Goal: Task Accomplishment & Management: Manage account settings

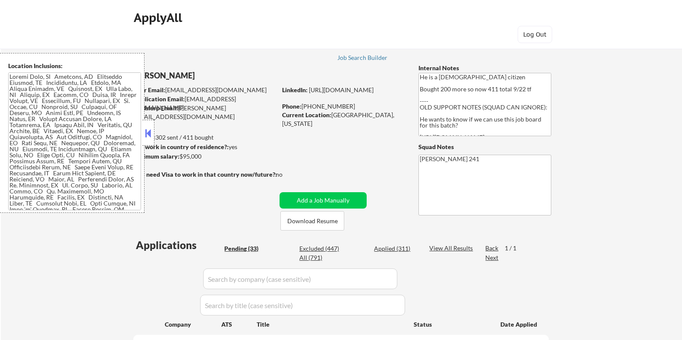
select select ""pending""
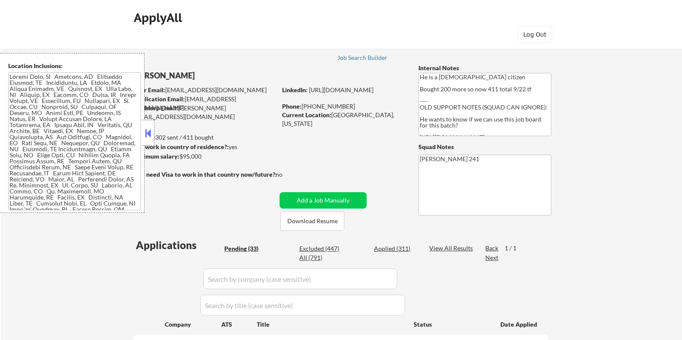
select select ""pending""
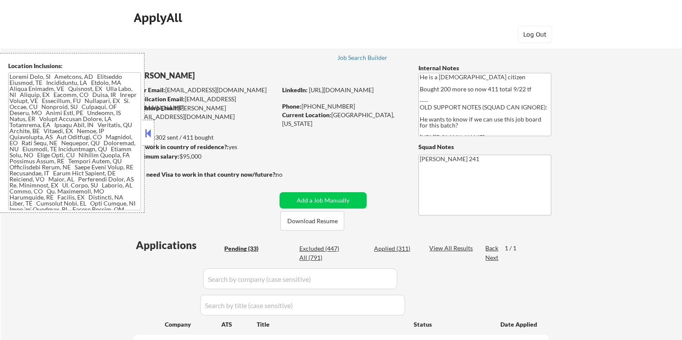
select select ""pending""
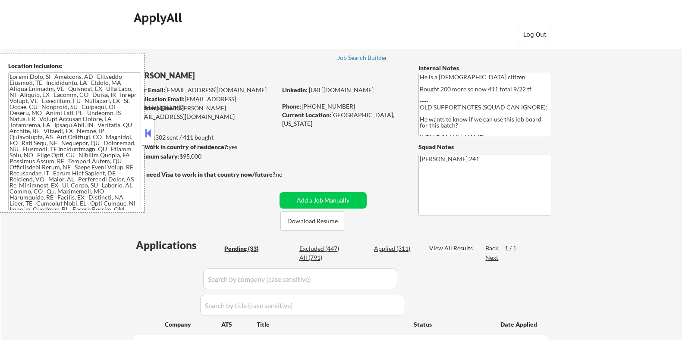
select select ""pending""
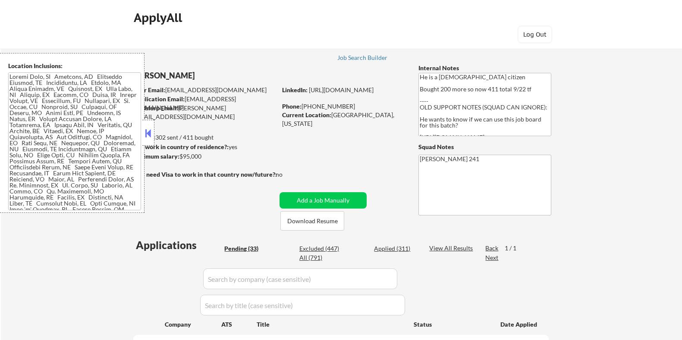
select select ""pending""
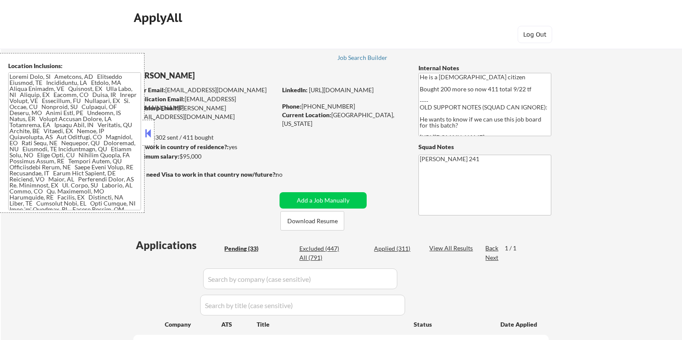
select select ""pending""
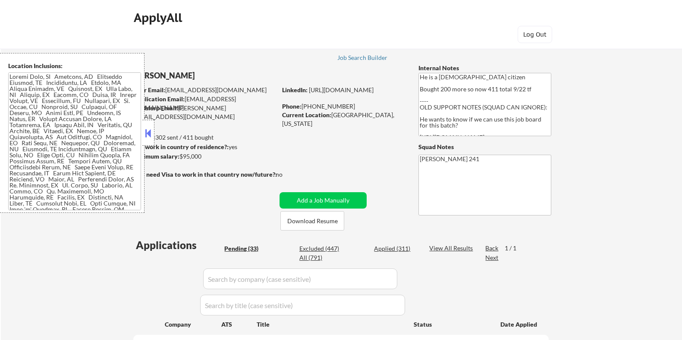
select select ""pending""
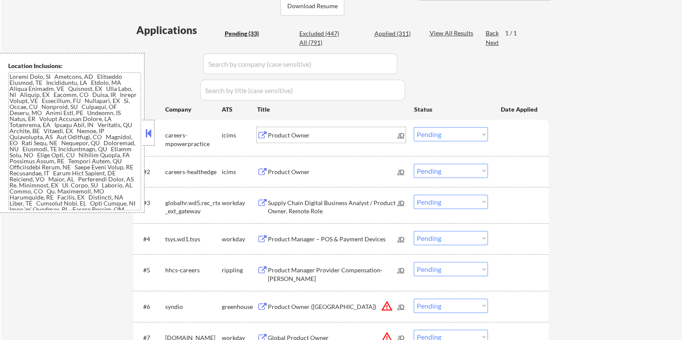
scroll to position [69, 0]
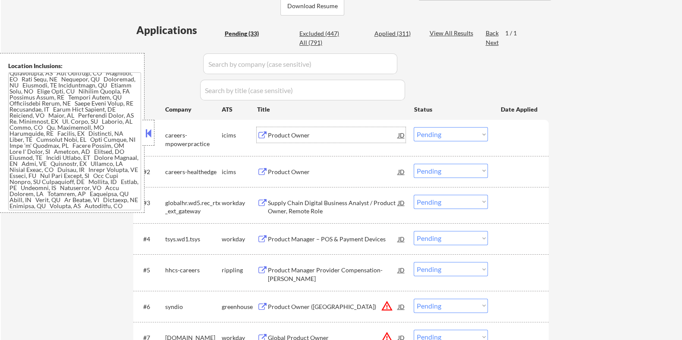
click at [235, 29] on div "Pending (33)" at bounding box center [245, 33] width 43 height 9
click at [145, 131] on button at bounding box center [148, 133] width 9 height 13
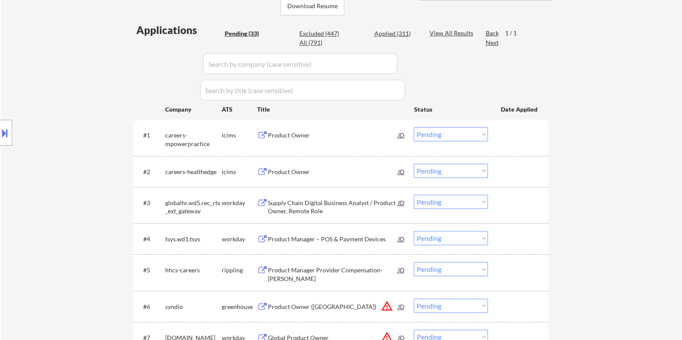
click at [284, 132] on div "Product Owner" at bounding box center [332, 135] width 130 height 9
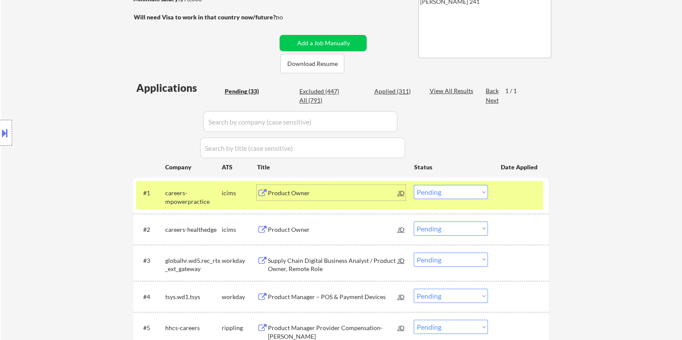
scroll to position [53, 0]
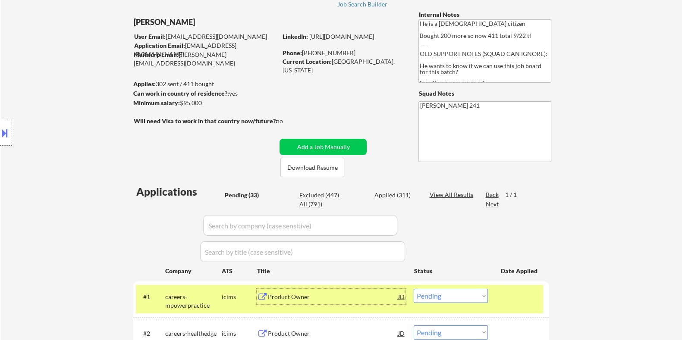
click at [396, 196] on div "Applied (311)" at bounding box center [395, 195] width 43 height 9
select select ""applied""
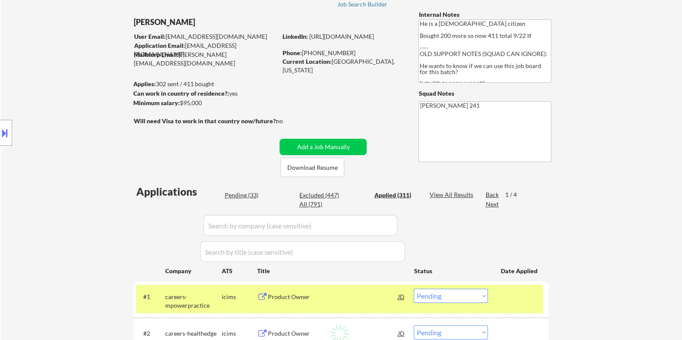
select select ""applied""
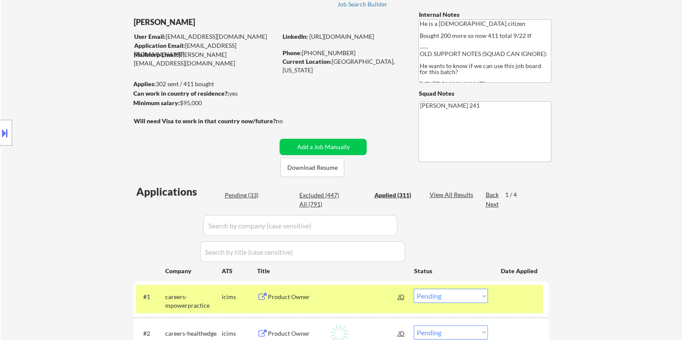
select select ""applied""
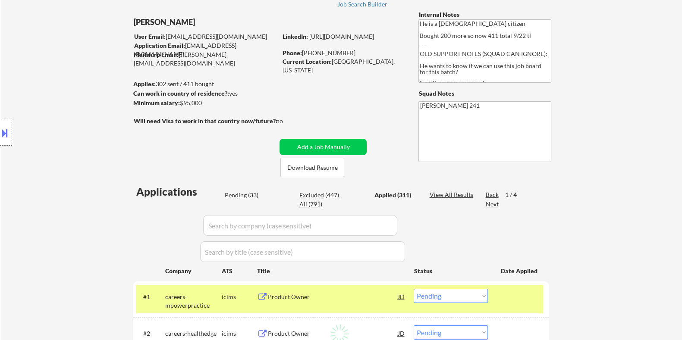
select select ""applied""
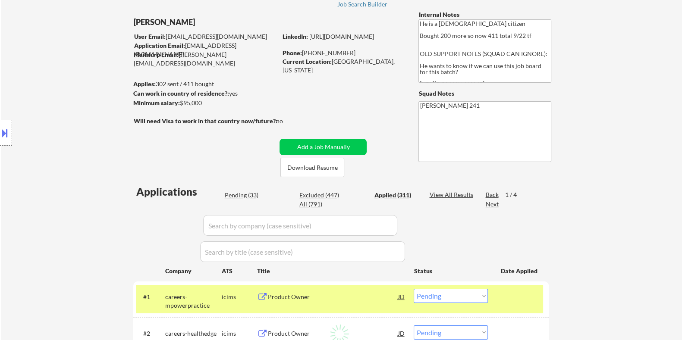
select select ""applied""
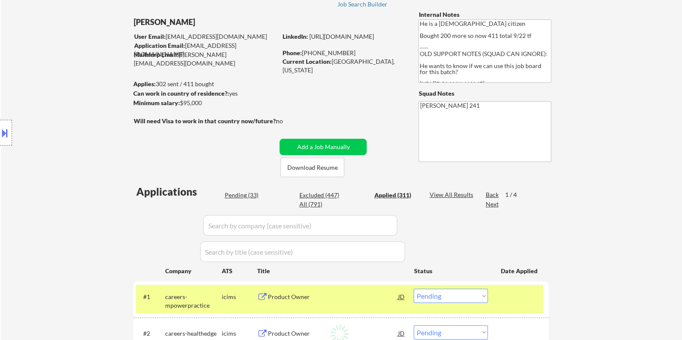
select select ""applied""
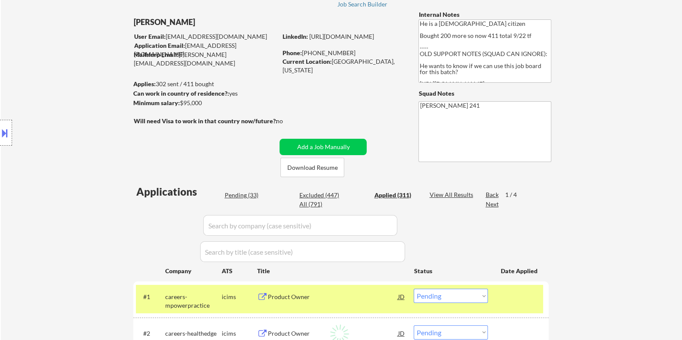
select select ""applied""
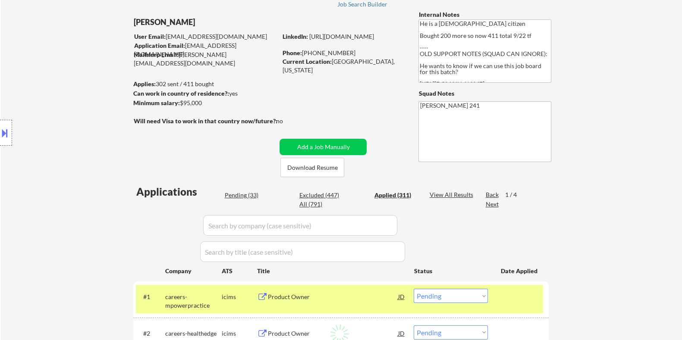
select select ""applied""
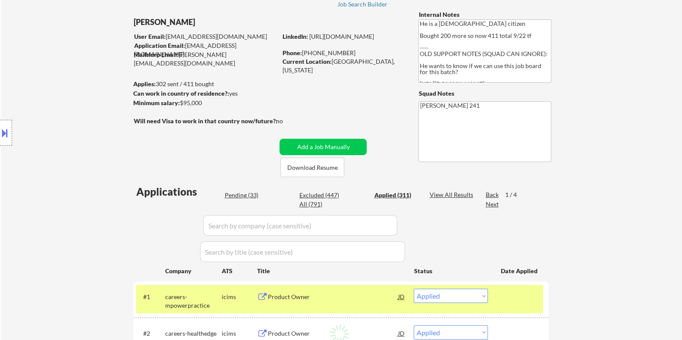
select select ""applied""
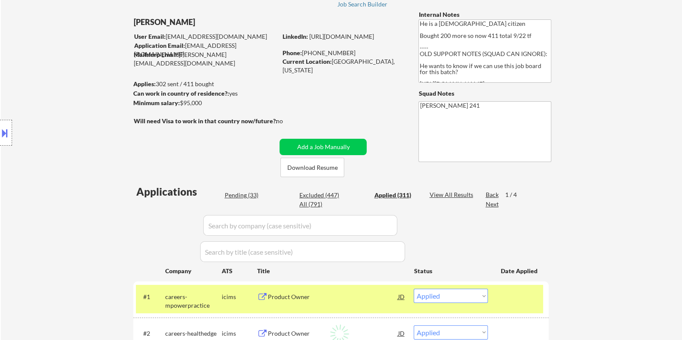
select select ""applied""
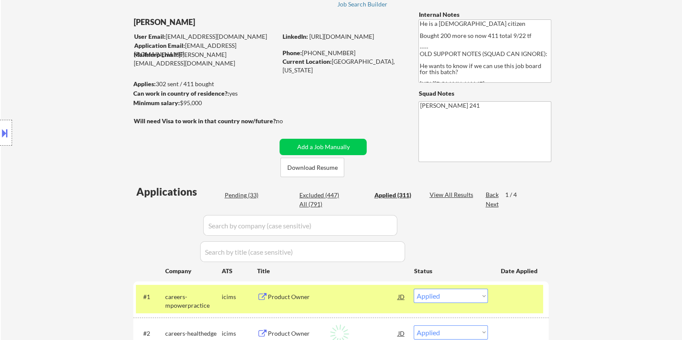
select select ""applied""
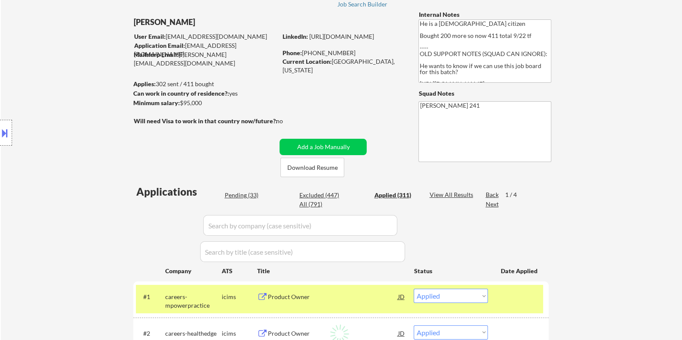
select select ""applied""
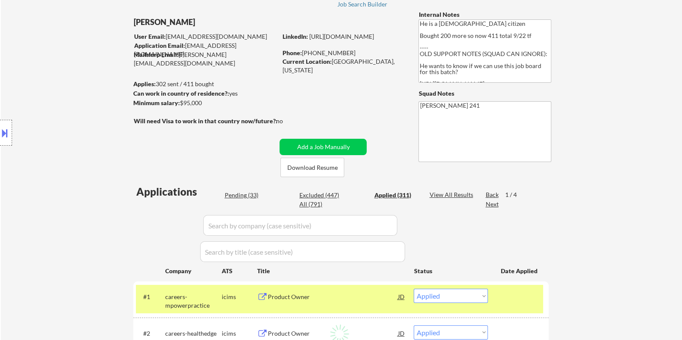
select select ""applied""
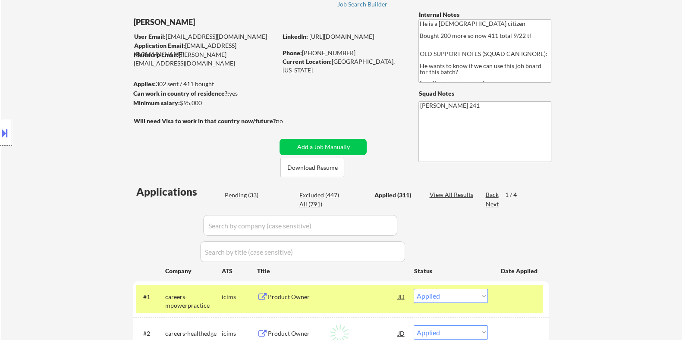
select select ""applied""
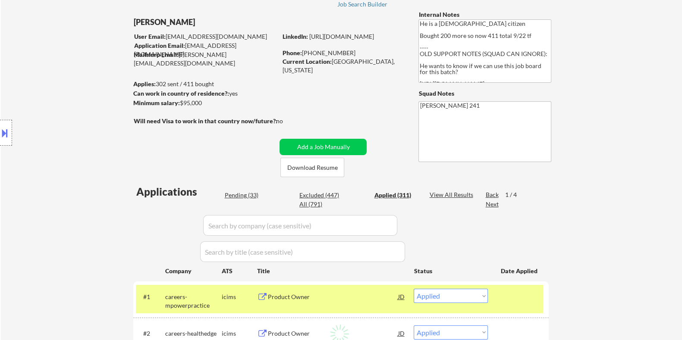
select select ""applied""
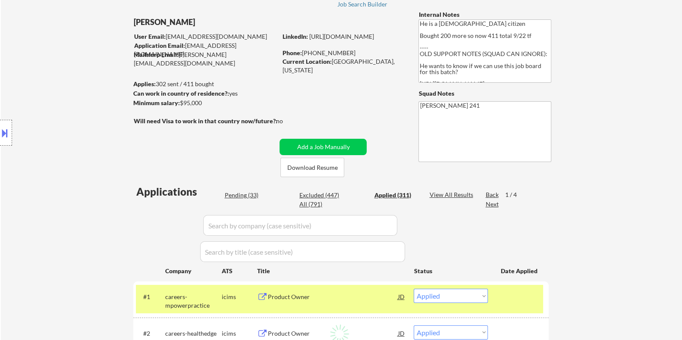
select select ""applied""
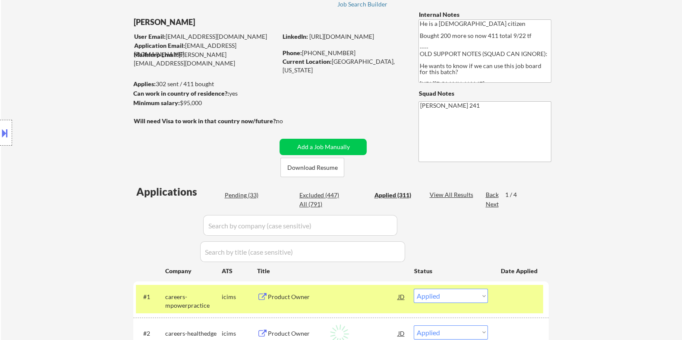
select select ""applied""
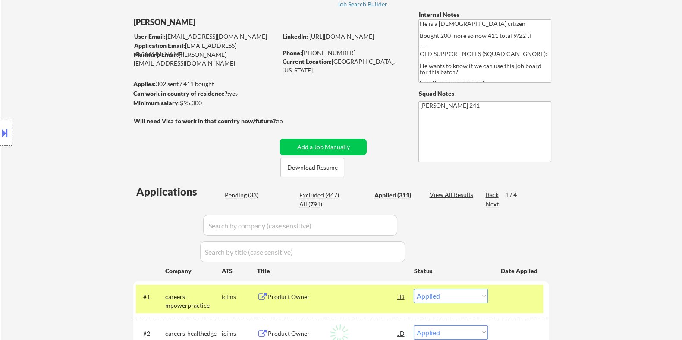
select select ""applied""
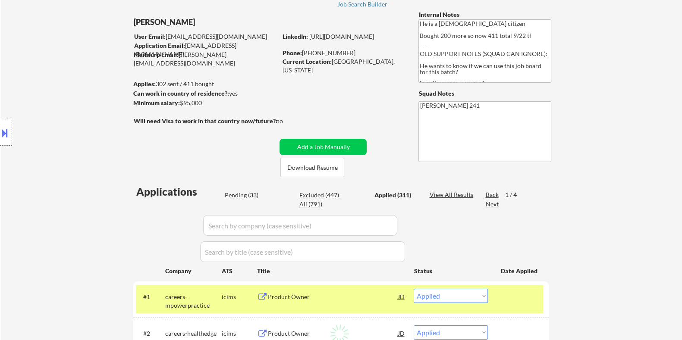
select select ""applied""
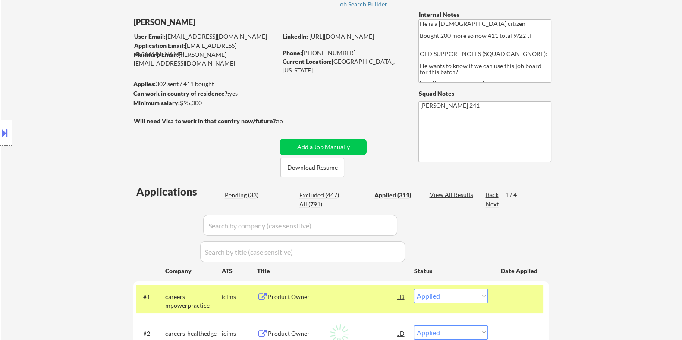
select select ""applied""
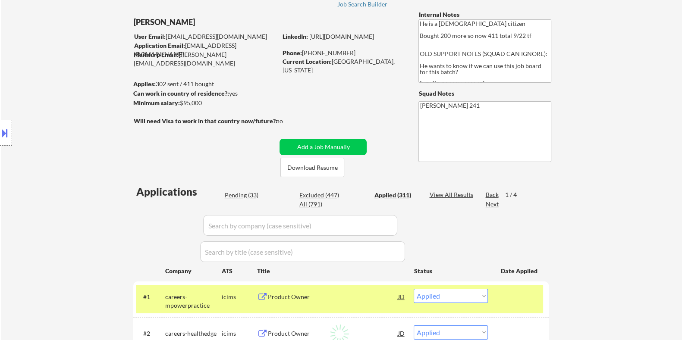
select select ""applied""
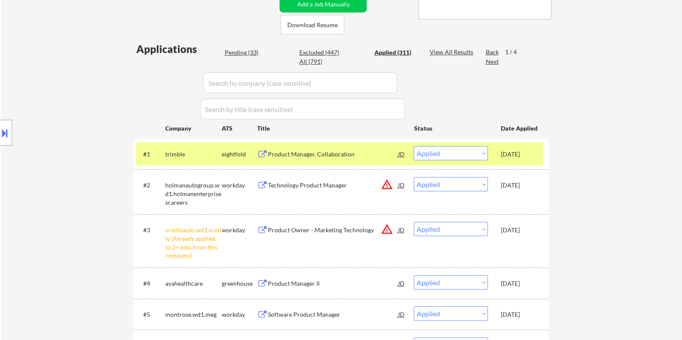
scroll to position [162, 0]
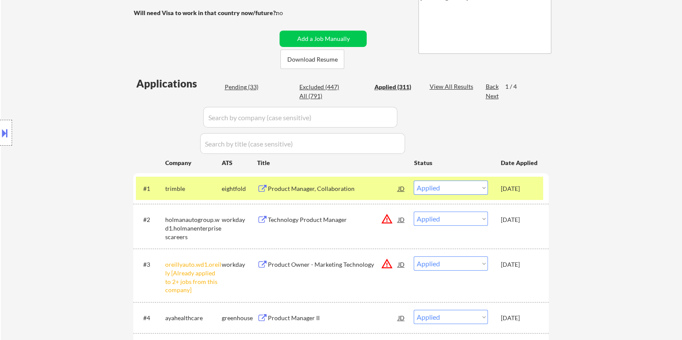
click at [321, 86] on div "Excluded (447)" at bounding box center [320, 87] width 43 height 9
select select ""excluded__expired_""
select select ""excluded__other_""
select select ""excluded__expired_""
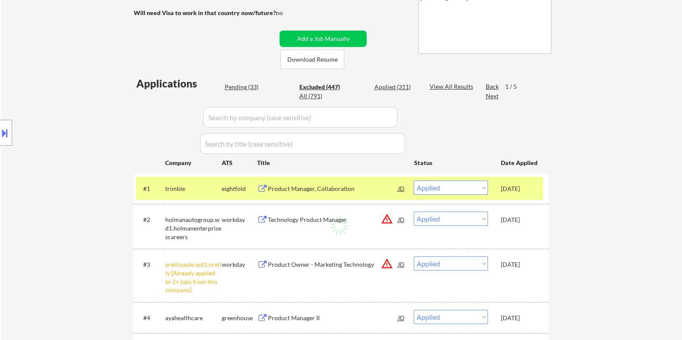
select select ""excluded__other_""
select select ""excluded__expired_""
select select ""excluded__bad_match_""
select select ""excluded""
select select ""excluded__other_""
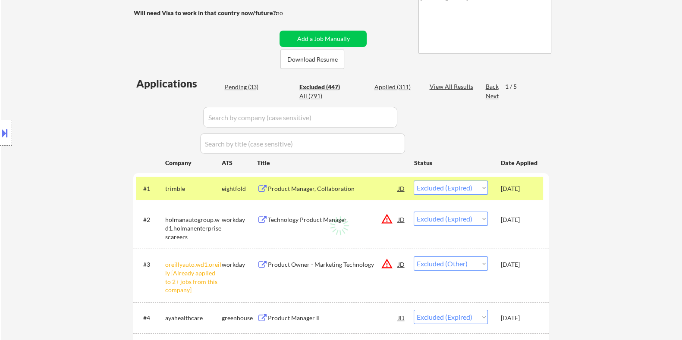
select select ""excluded""
select select ""excluded__other_""
select select ""excluded__bad_match_""
select select ""excluded""
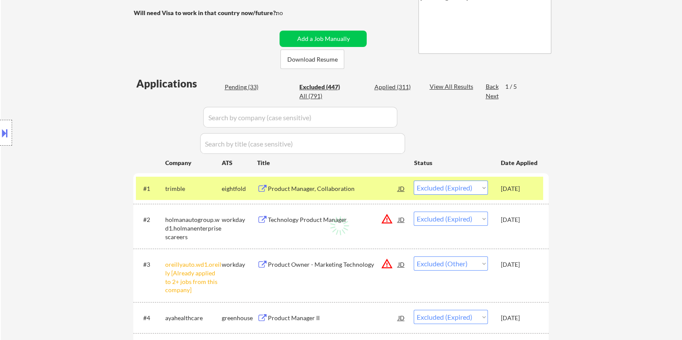
select select ""excluded__bad_match_""
select select ""excluded__salary_""
select select ""excluded""
select select ""excluded__expired_""
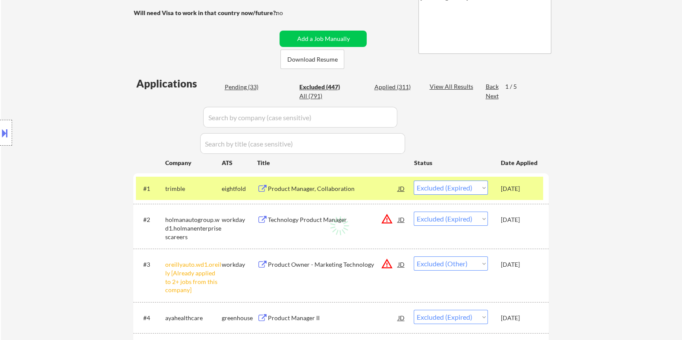
select select ""excluded""
select select ""excluded__bad_match_""
select select ""excluded""
select select ""excluded__location_""
select select ""excluded""
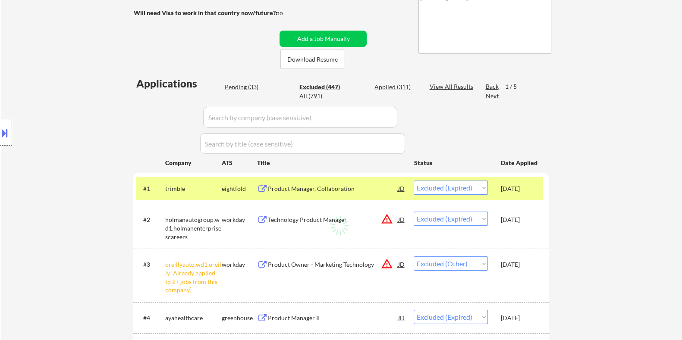
select select ""excluded""
select select ""excluded__bad_match_""
select select ""excluded__other_""
select select ""excluded__bad_match_""
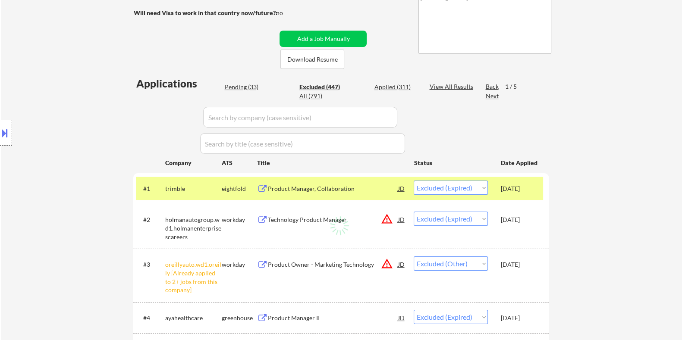
select select ""excluded__expired_""
select select ""excluded__location_""
select select ""excluded""
select select ""excluded__expired_""
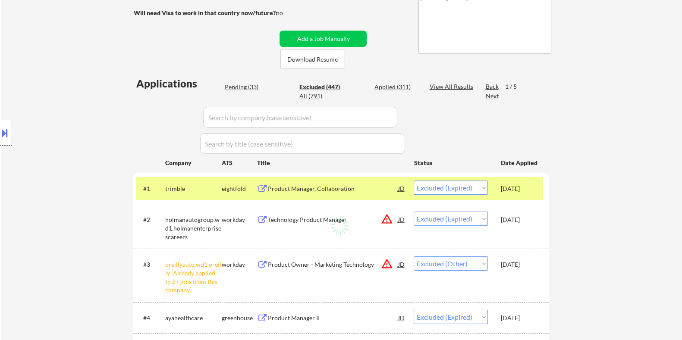
select select ""excluded__location_""
select select ""excluded__expired_""
select select ""excluded""
select select ""excluded__expired_""
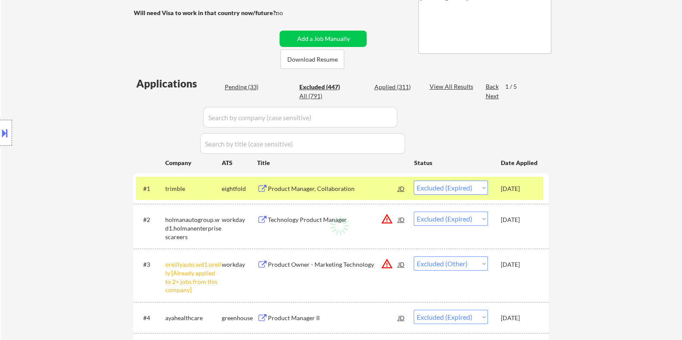
select select ""excluded__expired_""
select select ""excluded__salary_""
select select ""excluded""
select select ""excluded__location_""
select select ""excluded__expired_""
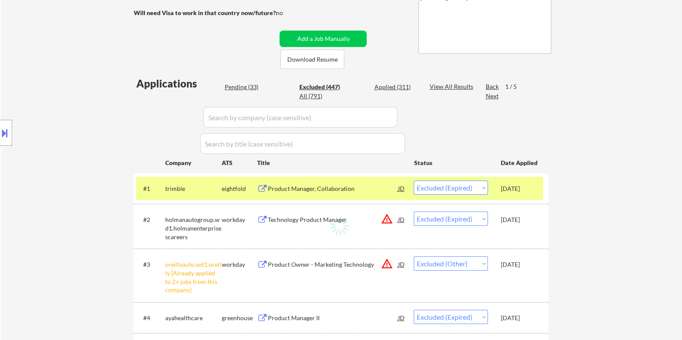
select select ""excluded__expired_""
select select ""excluded""
select select ""excluded__expired_""
select select ""excluded__bad_match_""
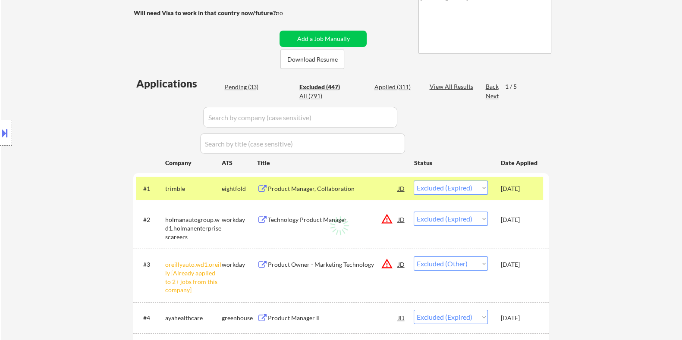
select select ""excluded__other_""
select select ""excluded__location_""
select select ""excluded__expired_""
select select ""excluded__bad_match_""
select select ""excluded""
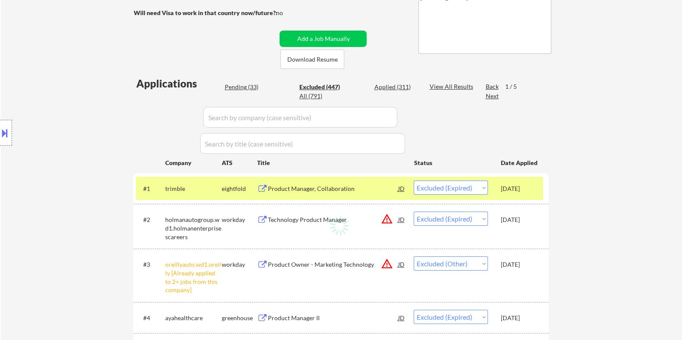
select select ""excluded__other_""
select select ""excluded""
select select ""excluded__expired_""
select select ""excluded__bad_match_""
select select ""excluded__expired_""
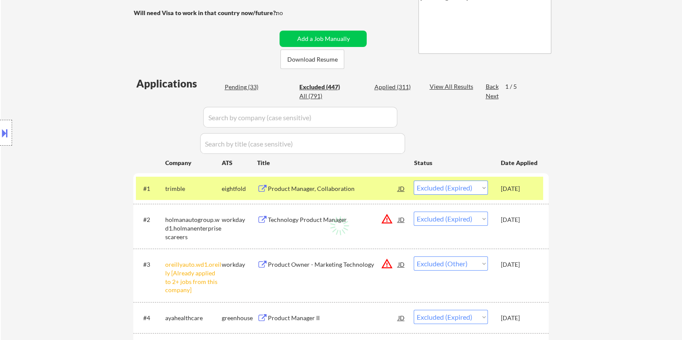
select select ""excluded__expired_""
select select ""excluded__location_""
select select ""excluded__bad_match_""
select select ""excluded__expired_""
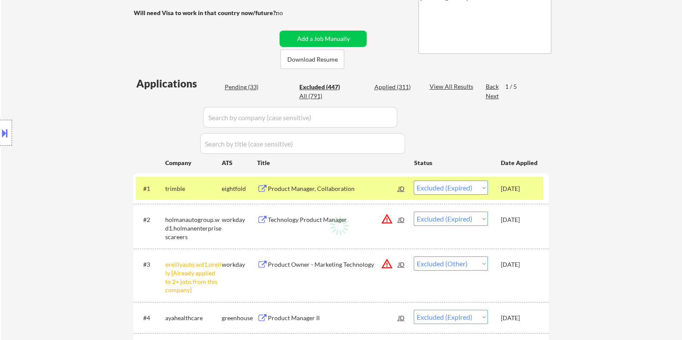
select select ""excluded__bad_match_""
select select ""excluded""
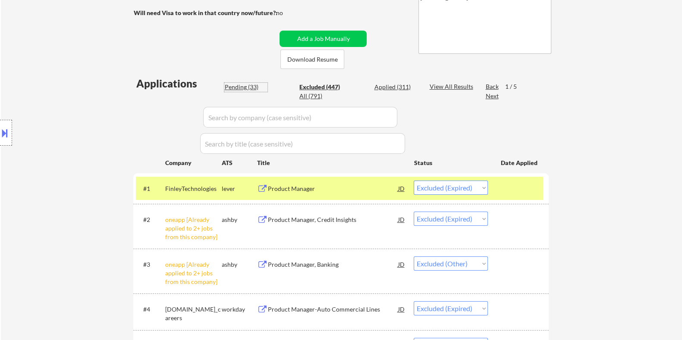
click at [247, 85] on div "Pending (33)" at bounding box center [245, 87] width 43 height 9
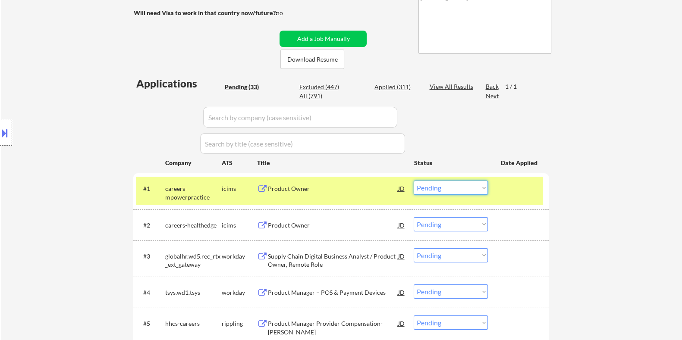
click at [446, 184] on select "Choose an option... Pending Applied Excluded (Questions) Excluded (Expired) Exc…" at bounding box center [450, 188] width 74 height 14
click at [413, 181] on select "Choose an option... Pending Applied Excluded (Questions) Excluded (Expired) Exc…" at bounding box center [450, 188] width 74 height 14
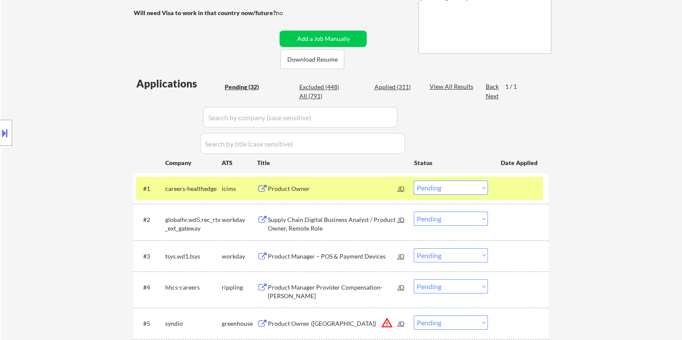
click at [294, 190] on div "Product Owner" at bounding box center [332, 189] width 130 height 9
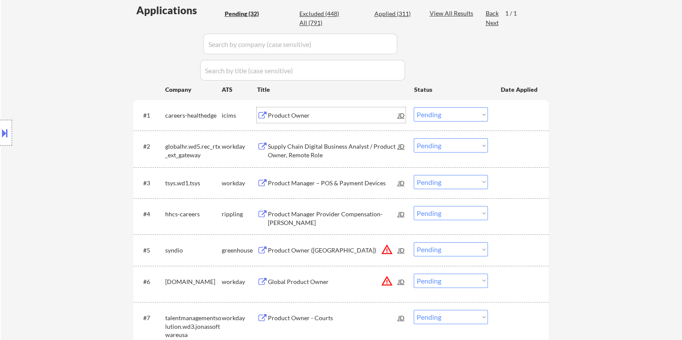
scroll to position [269, 0]
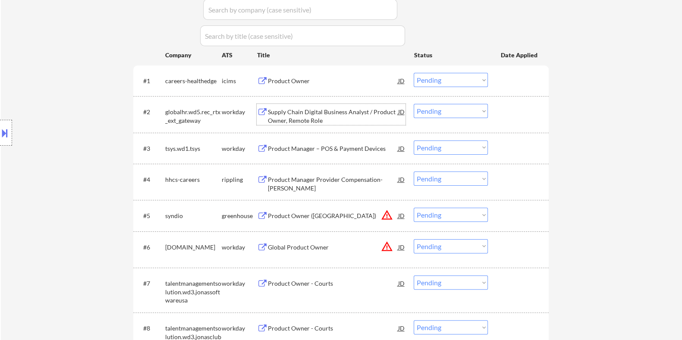
click at [321, 113] on div "Supply Chain Digital Business Analyst / Product Owner, Remote Role" at bounding box center [332, 116] width 130 height 17
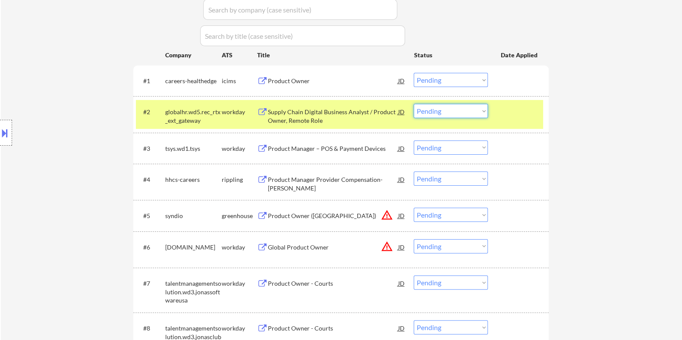
click at [438, 106] on select "Choose an option... Pending Applied Excluded (Questions) Excluded (Expired) Exc…" at bounding box center [450, 111] width 74 height 14
click at [413, 104] on select "Choose an option... Pending Applied Excluded (Questions) Excluded (Expired) Exc…" at bounding box center [450, 111] width 74 height 14
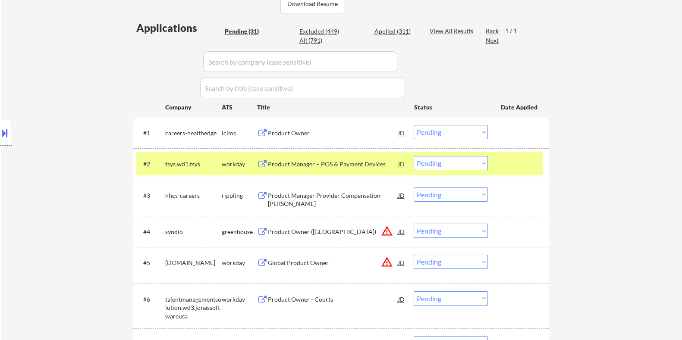
scroll to position [215, 0]
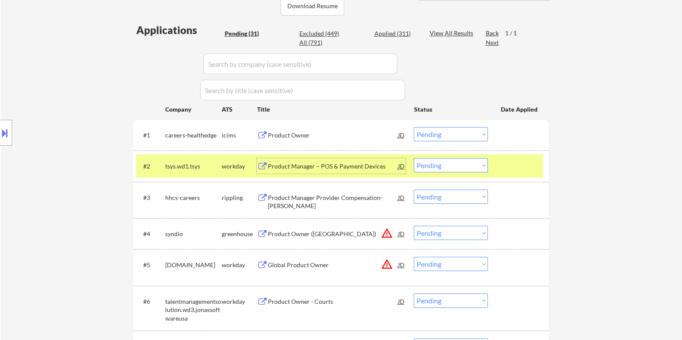
click at [316, 163] on div "Product Manager – POS & Payment Devices" at bounding box center [332, 166] width 130 height 9
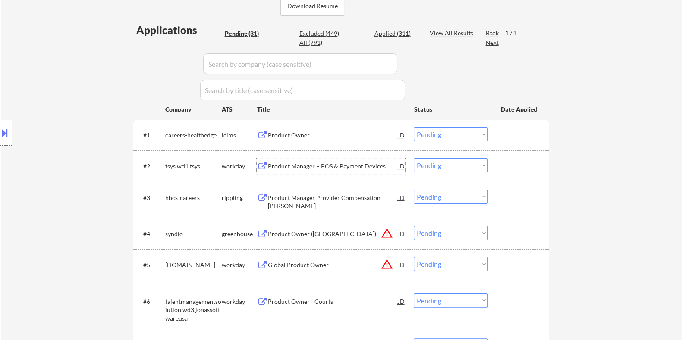
scroll to position [269, 0]
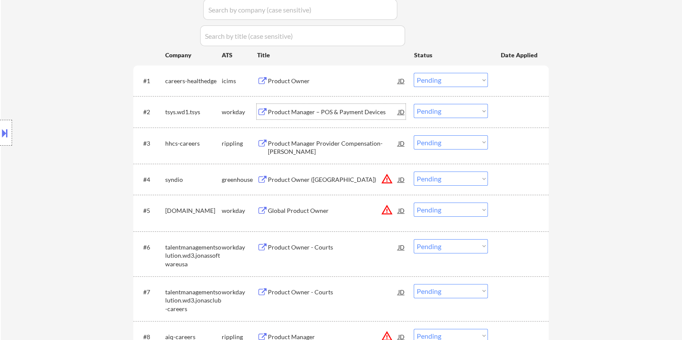
click at [313, 142] on div "Product Manager Provider Compensation-[PERSON_NAME]" at bounding box center [332, 147] width 130 height 17
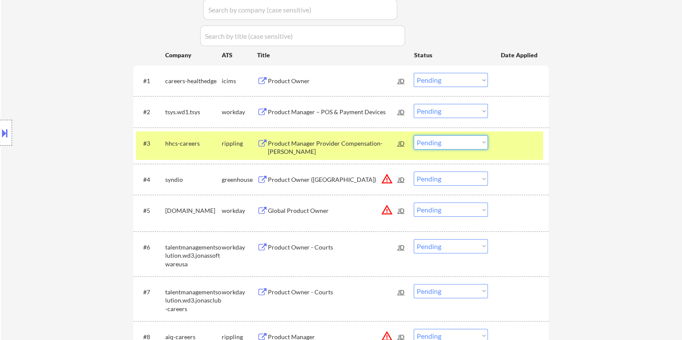
click at [432, 145] on select "Choose an option... Pending Applied Excluded (Questions) Excluded (Expired) Exc…" at bounding box center [450, 142] width 74 height 14
click at [413, 135] on select "Choose an option... Pending Applied Excluded (Questions) Excluded (Expired) Exc…" at bounding box center [450, 142] width 74 height 14
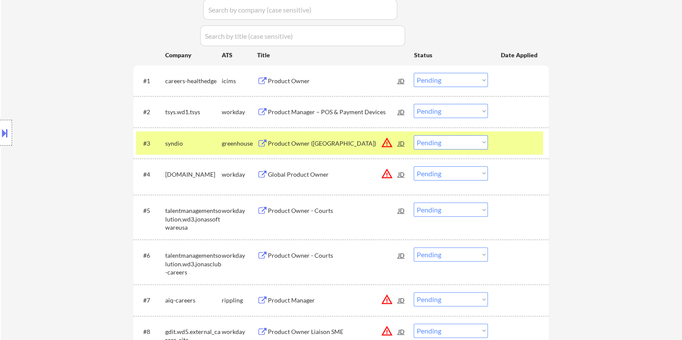
click at [323, 204] on div "Product Owner - Courts" at bounding box center [332, 211] width 130 height 16
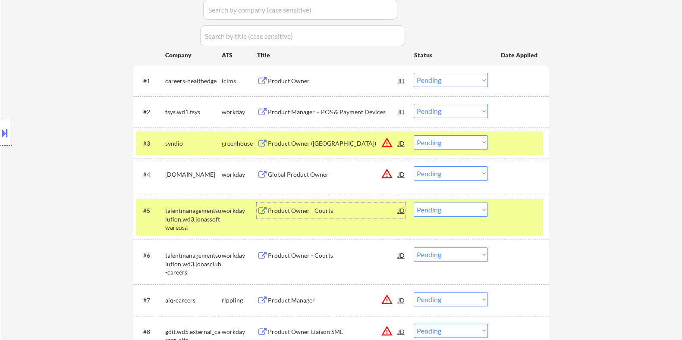
click at [435, 214] on select "Choose an option... Pending Applied Excluded (Questions) Excluded (Expired) Exc…" at bounding box center [450, 210] width 74 height 14
click at [413, 203] on select "Choose an option... Pending Applied Excluded (Questions) Excluded (Expired) Exc…" at bounding box center [450, 210] width 74 height 14
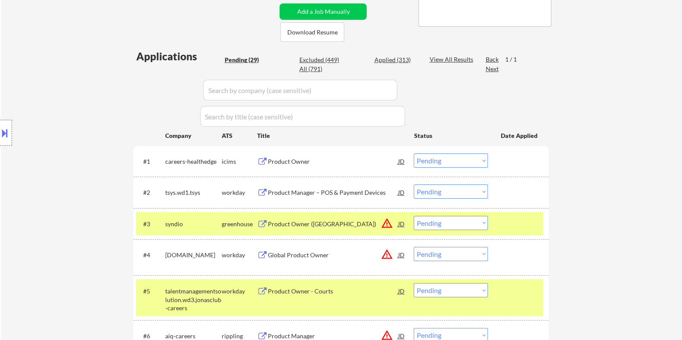
scroll to position [162, 0]
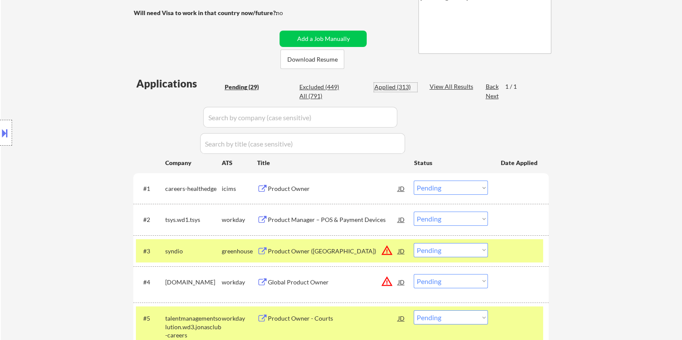
click at [392, 83] on div "Applied (313)" at bounding box center [395, 87] width 43 height 9
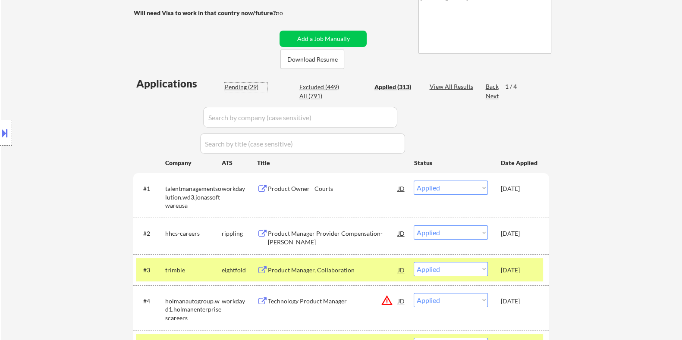
click at [246, 84] on div "Pending (29)" at bounding box center [245, 87] width 43 height 9
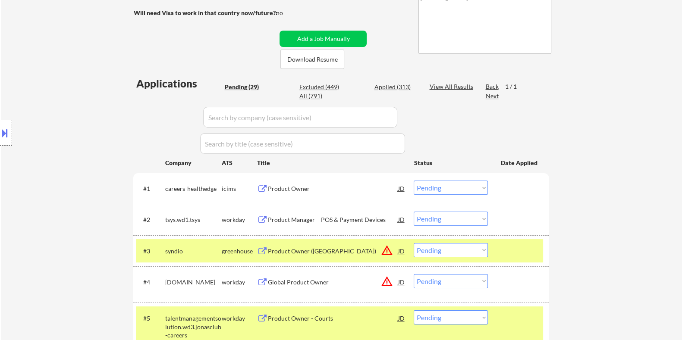
scroll to position [269, 0]
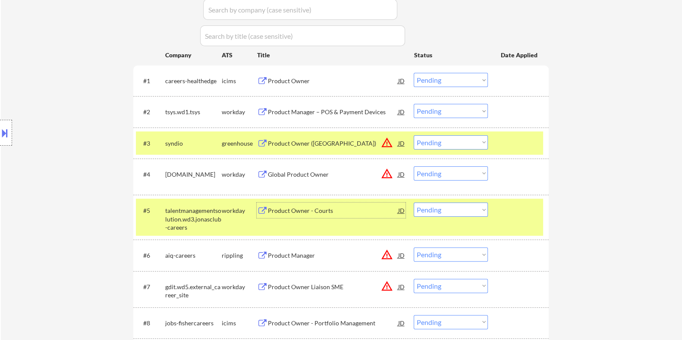
click at [303, 212] on div "Product Owner - Courts" at bounding box center [332, 211] width 130 height 9
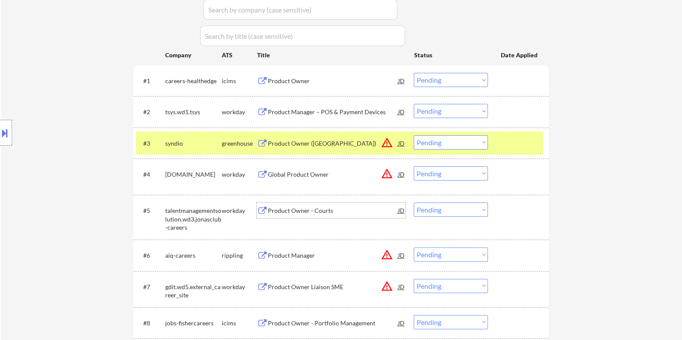
click at [436, 209] on select "Choose an option... Pending Applied Excluded (Questions) Excluded (Expired) Exc…" at bounding box center [450, 210] width 74 height 14
click at [413, 203] on select "Choose an option... Pending Applied Excluded (Questions) Excluded (Expired) Exc…" at bounding box center [450, 210] width 74 height 14
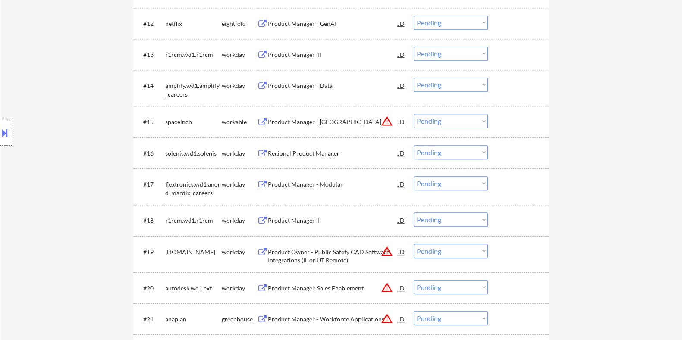
scroll to position [754, 0]
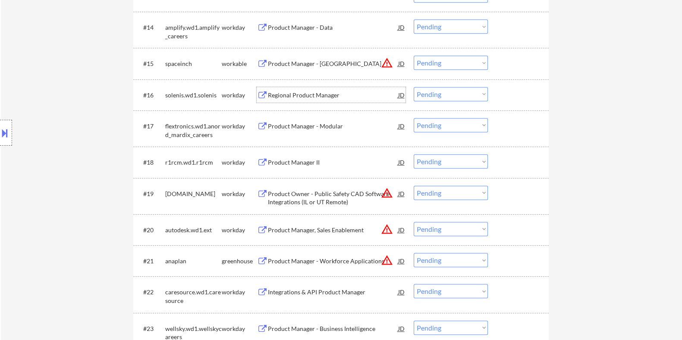
click at [341, 91] on div "Regional Product Manager" at bounding box center [332, 95] width 130 height 9
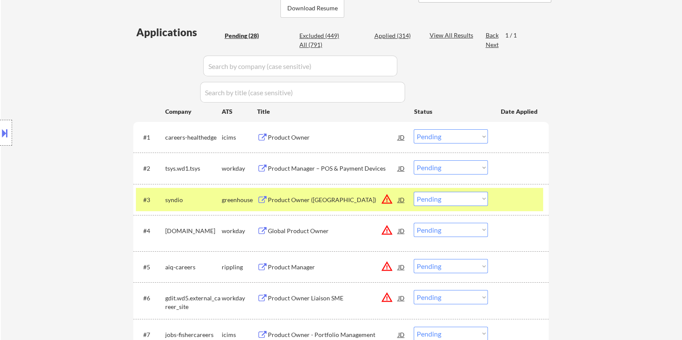
scroll to position [107, 0]
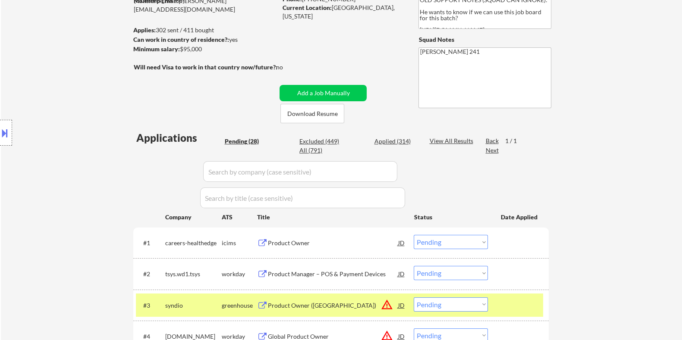
drag, startPoint x: 210, startPoint y: 48, endPoint x: 181, endPoint y: 46, distance: 29.8
click at [181, 46] on div "Minimum salary: $95,000" at bounding box center [205, 49] width 144 height 9
copy div "$95,000"
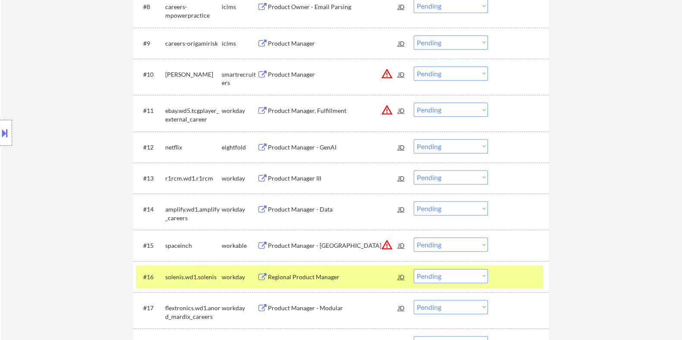
scroll to position [593, 0]
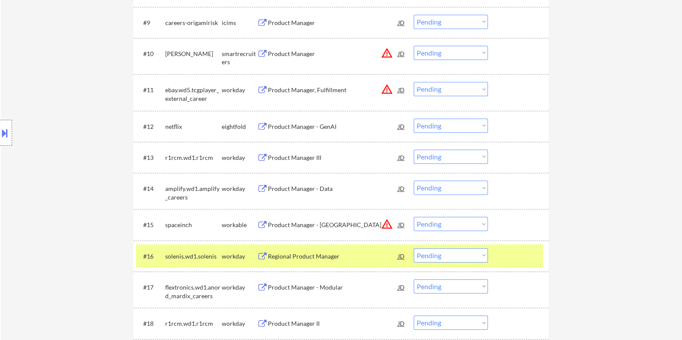
click at [454, 252] on select "Choose an option... Pending Applied Excluded (Questions) Excluded (Expired) Exc…" at bounding box center [450, 255] width 74 height 14
click at [413, 248] on select "Choose an option... Pending Applied Excluded (Questions) Excluded (Expired) Exc…" at bounding box center [450, 255] width 74 height 14
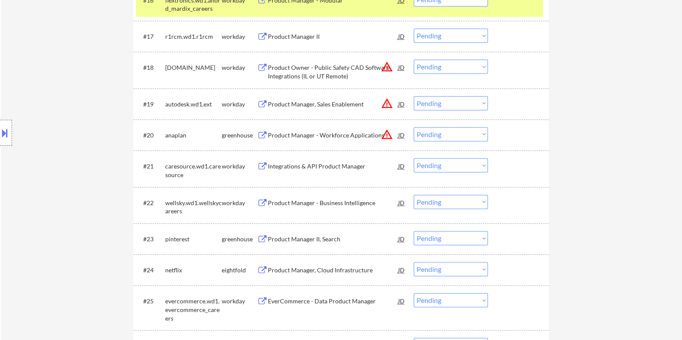
scroll to position [862, 0]
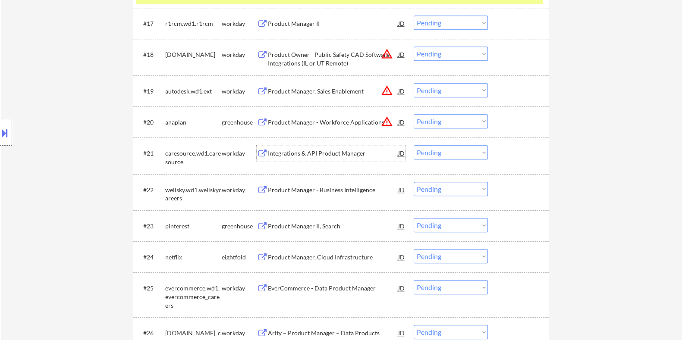
click at [322, 150] on div "Integrations & API Product Manager" at bounding box center [332, 153] width 130 height 9
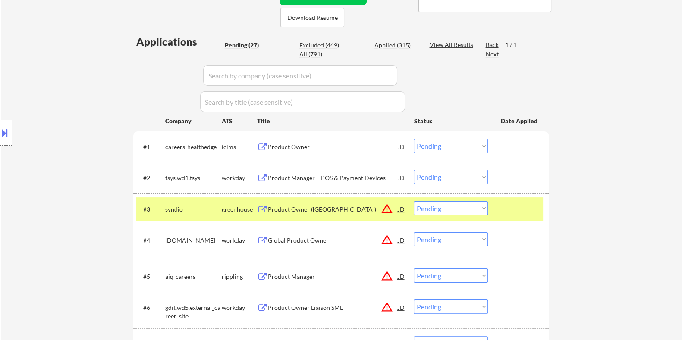
scroll to position [215, 0]
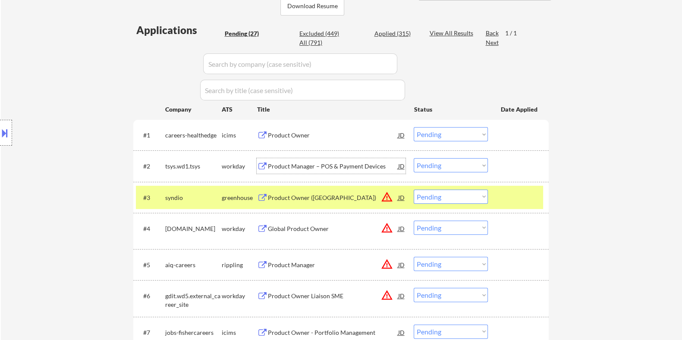
click at [292, 160] on div "Product Manager – POS & Payment Devices" at bounding box center [332, 166] width 130 height 16
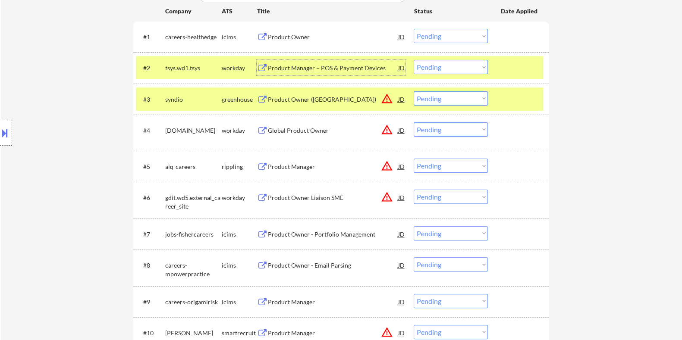
scroll to position [323, 0]
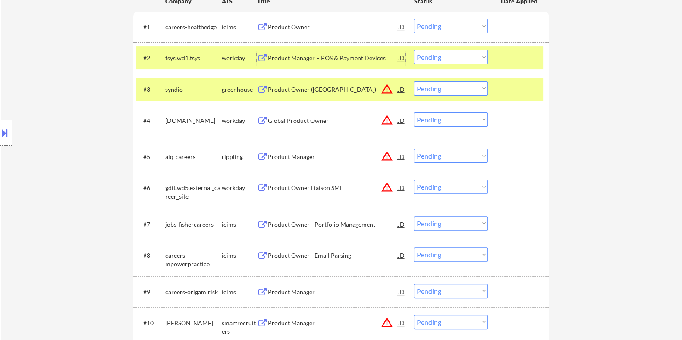
click at [316, 89] on div "Product Owner ([GEOGRAPHIC_DATA])" at bounding box center [332, 89] width 130 height 9
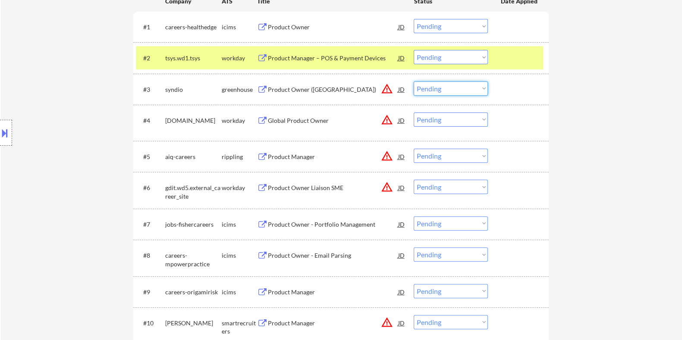
click at [453, 84] on select "Choose an option... Pending Applied Excluded (Questions) Excluded (Expired) Exc…" at bounding box center [450, 88] width 74 height 14
click at [413, 81] on select "Choose an option... Pending Applied Excluded (Questions) Excluded (Expired) Exc…" at bounding box center [450, 88] width 74 height 14
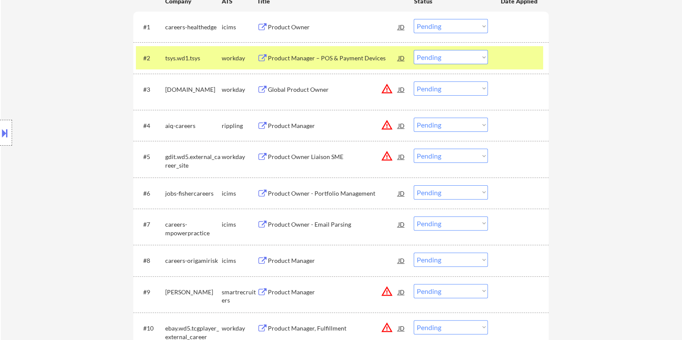
click at [304, 55] on div "Product Manager – POS & Payment Devices" at bounding box center [332, 58] width 130 height 9
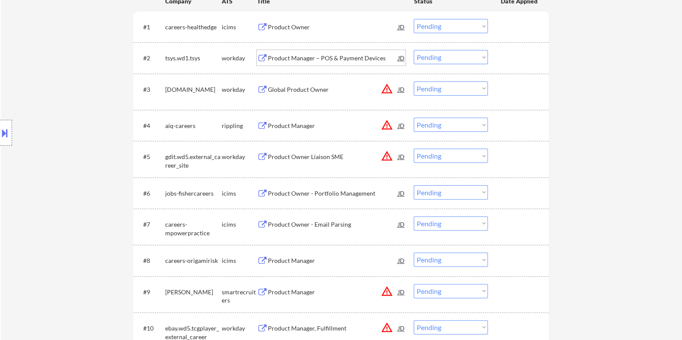
click at [4, 132] on button at bounding box center [4, 133] width 9 height 14
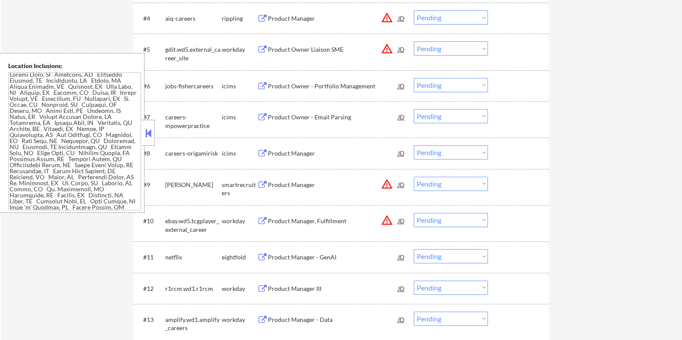
scroll to position [0, 0]
click at [146, 130] on button at bounding box center [148, 133] width 9 height 13
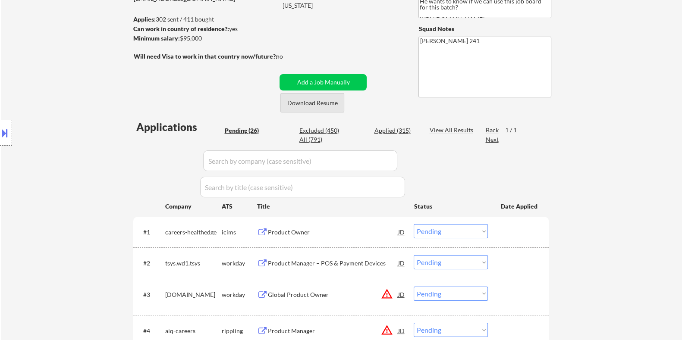
scroll to position [53, 0]
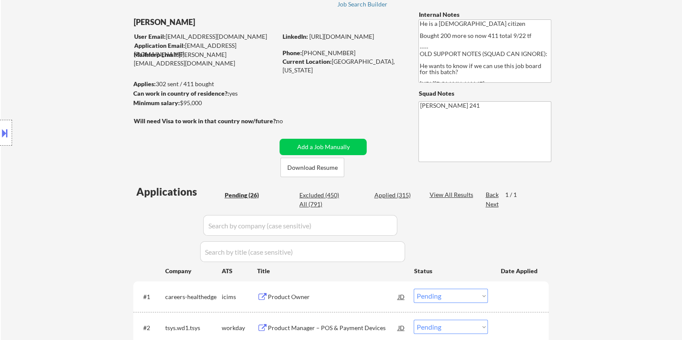
drag, startPoint x: 215, startPoint y: 103, endPoint x: 180, endPoint y: 103, distance: 34.9
click at [180, 103] on div "Minimum salary: $95,000" at bounding box center [205, 103] width 144 height 9
copy div "$95,000"
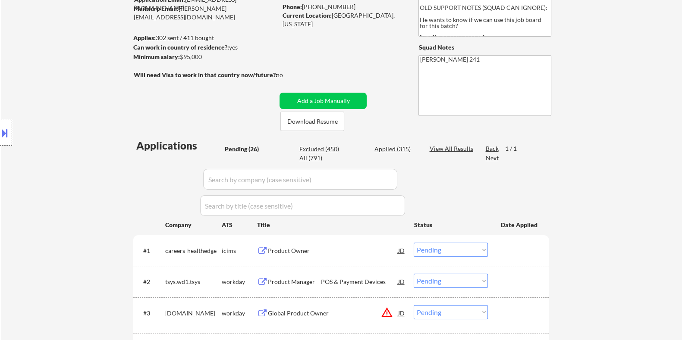
scroll to position [162, 0]
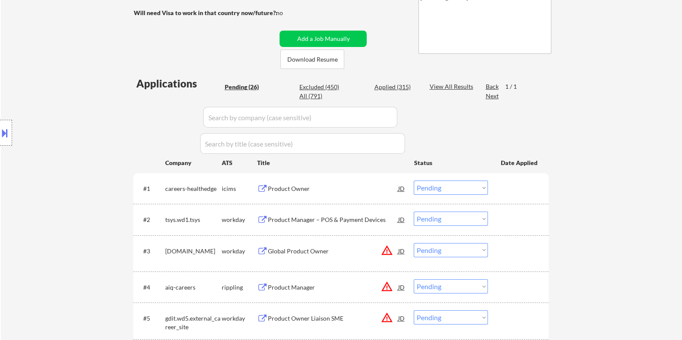
click at [444, 218] on select "Choose an option... Pending Applied Excluded (Questions) Excluded (Expired) Exc…" at bounding box center [450, 219] width 74 height 14
click at [413, 212] on select "Choose an option... Pending Applied Excluded (Questions) Excluded (Expired) Exc…" at bounding box center [450, 219] width 74 height 14
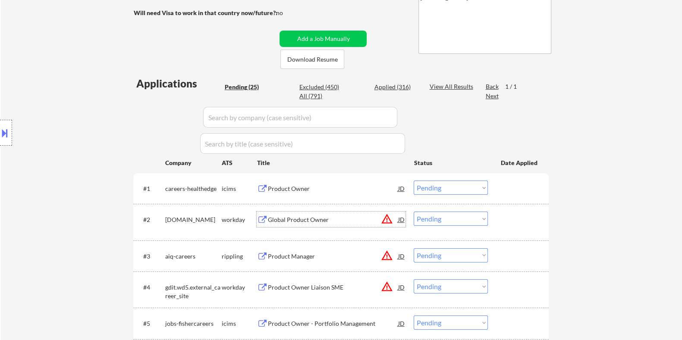
click at [306, 219] on div "Global Product Owner" at bounding box center [332, 220] width 130 height 9
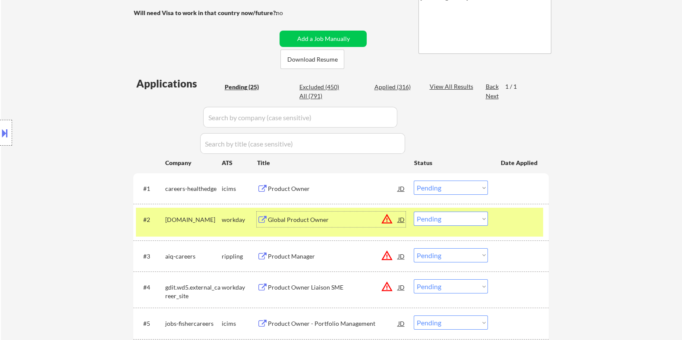
click at [448, 224] on select "Choose an option... Pending Applied Excluded (Questions) Excluded (Expired) Exc…" at bounding box center [450, 219] width 74 height 14
click at [413, 212] on select "Choose an option... Pending Applied Excluded (Questions) Excluded (Expired) Exc…" at bounding box center [450, 219] width 74 height 14
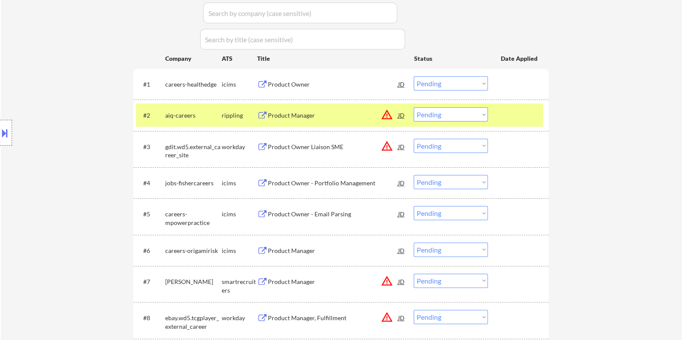
scroll to position [269, 0]
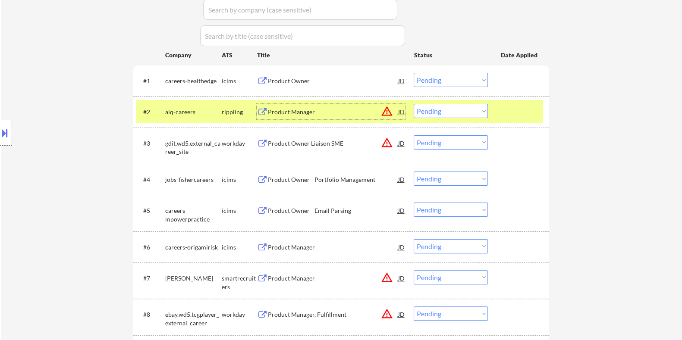
click at [289, 115] on div "Product Manager" at bounding box center [332, 112] width 130 height 9
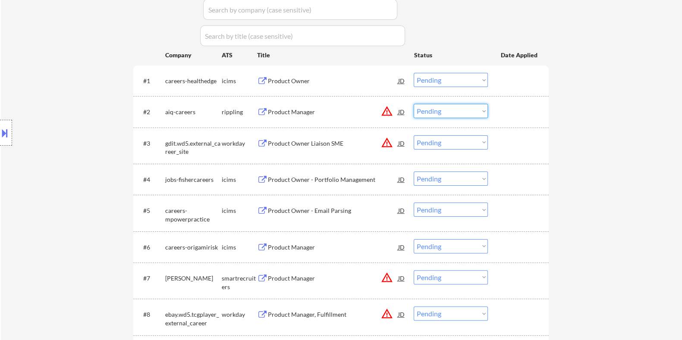
click at [457, 113] on select "Choose an option... Pending Applied Excluded (Questions) Excluded (Expired) Exc…" at bounding box center [450, 111] width 74 height 14
click at [413, 104] on select "Choose an option... Pending Applied Excluded (Questions) Excluded (Expired) Exc…" at bounding box center [450, 111] width 74 height 14
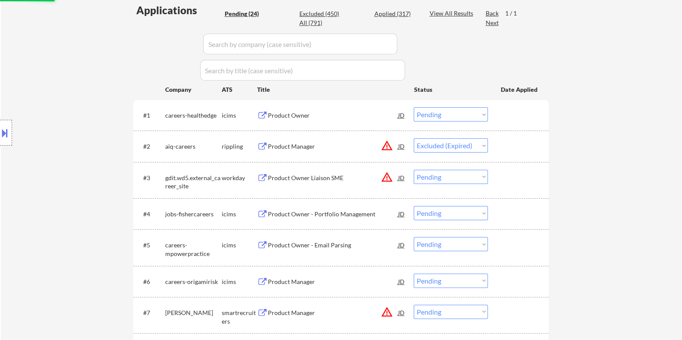
scroll to position [215, 0]
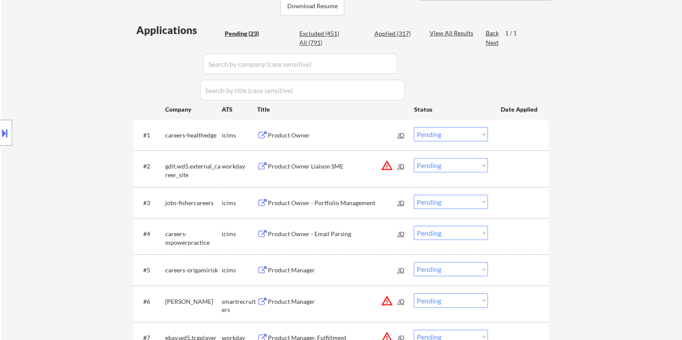
click at [317, 167] on div "Product Owner Liaison SME" at bounding box center [332, 166] width 130 height 9
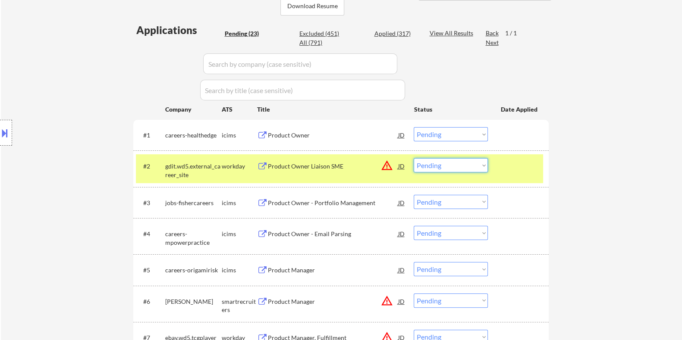
click at [456, 165] on select "Choose an option... Pending Applied Excluded (Questions) Excluded (Expired) Exc…" at bounding box center [450, 165] width 74 height 14
click at [413, 158] on select "Choose an option... Pending Applied Excluded (Questions) Excluded (Expired) Exc…" at bounding box center [450, 165] width 74 height 14
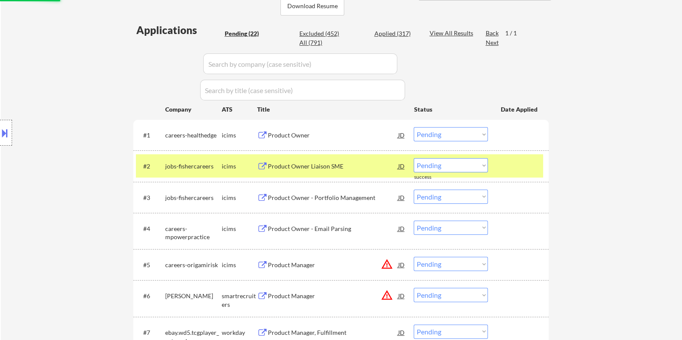
scroll to position [323, 0]
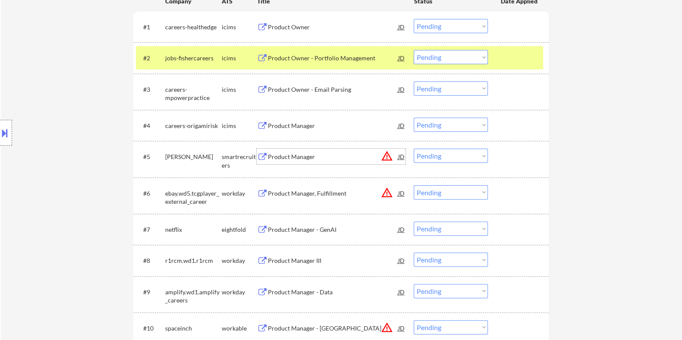
click at [288, 160] on div "Product Manager" at bounding box center [332, 157] width 130 height 9
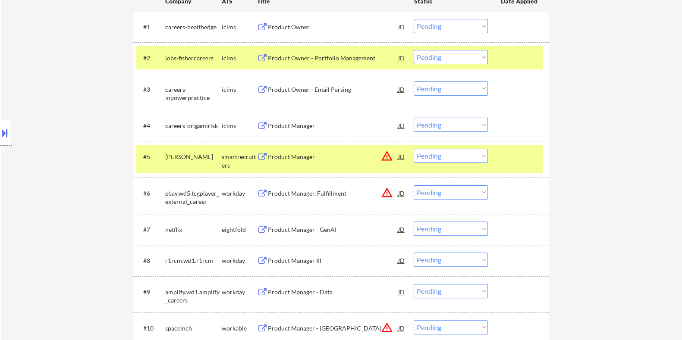
click at [2, 133] on button at bounding box center [4, 133] width 9 height 14
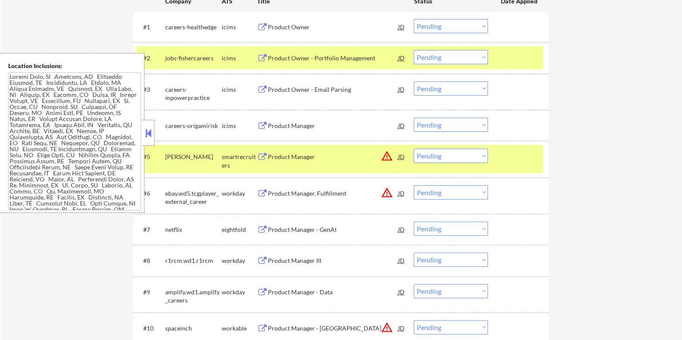
scroll to position [1087, 0]
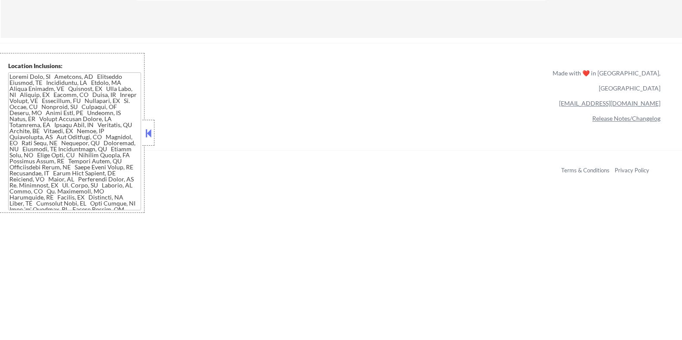
click at [152, 130] on button at bounding box center [148, 133] width 9 height 13
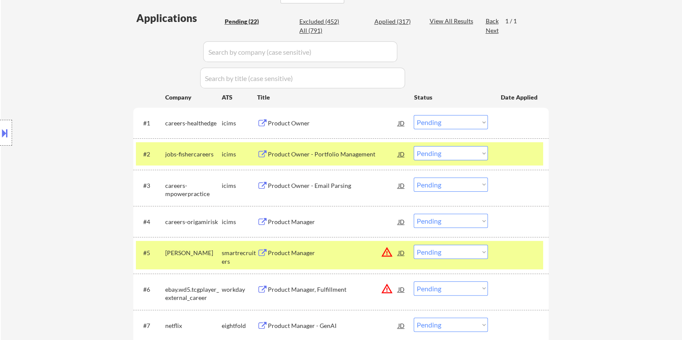
scroll to position [225, 0]
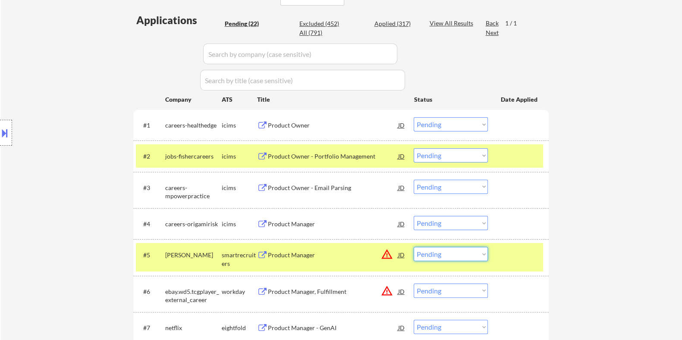
click at [472, 255] on select "Choose an option... Pending Applied Excluded (Questions) Excluded (Expired) Exc…" at bounding box center [450, 254] width 74 height 14
click at [413, 247] on select "Choose an option... Pending Applied Excluded (Questions) Excluded (Expired) Exc…" at bounding box center [450, 254] width 74 height 14
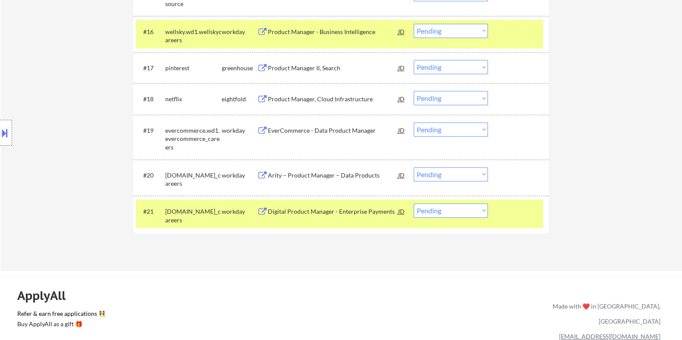
scroll to position [818, 0]
drag, startPoint x: 192, startPoint y: 218, endPoint x: 166, endPoint y: 210, distance: 27.0
click at [166, 210] on div "[DOMAIN_NAME]_careers" at bounding box center [193, 215] width 56 height 17
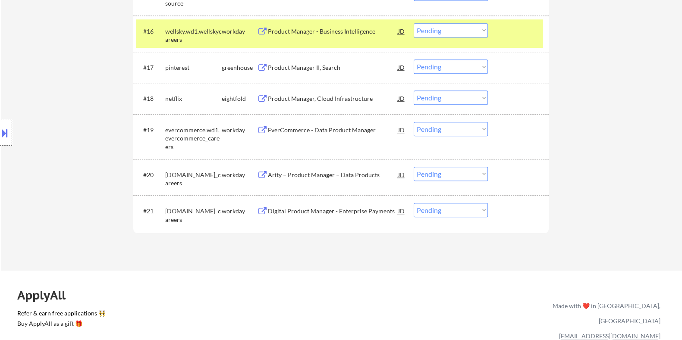
copy div "[DOMAIN_NAME]_careers"
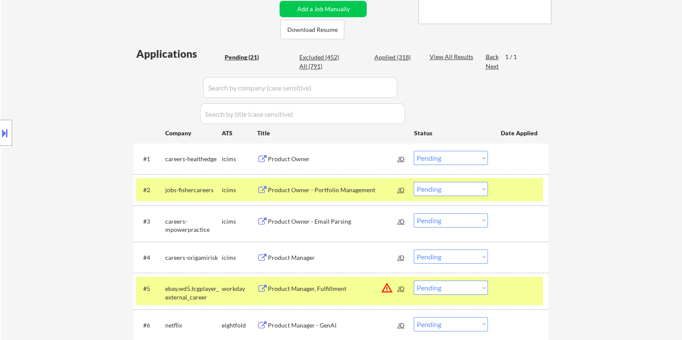
scroll to position [171, 0]
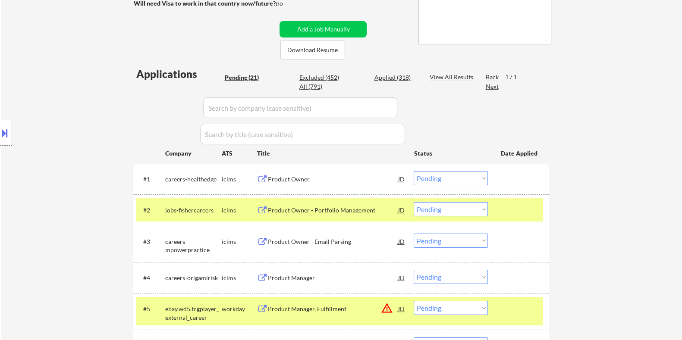
click at [247, 111] on input "input" at bounding box center [300, 107] width 194 height 21
paste input "[DOMAIN_NAME]_careers"
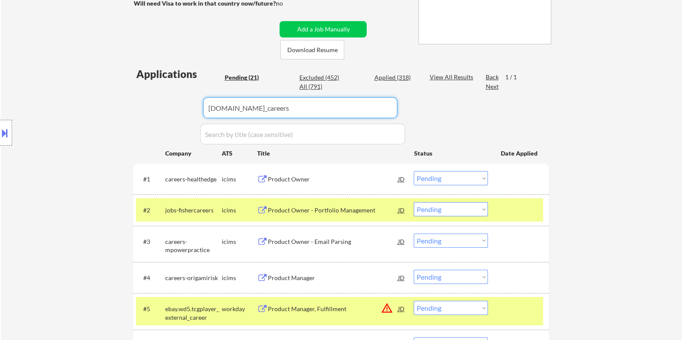
click at [444, 76] on div "View All Results" at bounding box center [452, 77] width 46 height 9
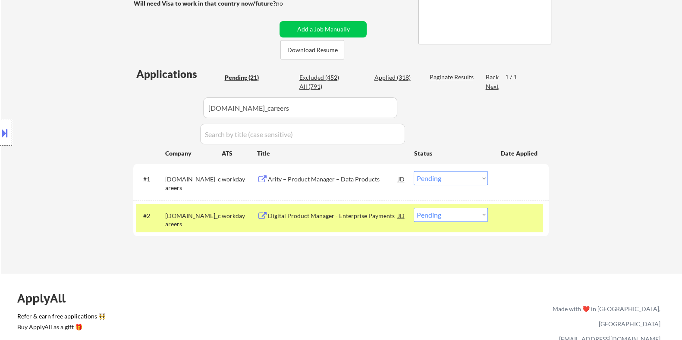
click at [324, 179] on div "Arity – Product Manager – Data Products" at bounding box center [332, 179] width 130 height 9
